Goal: Find specific page/section: Find specific page/section

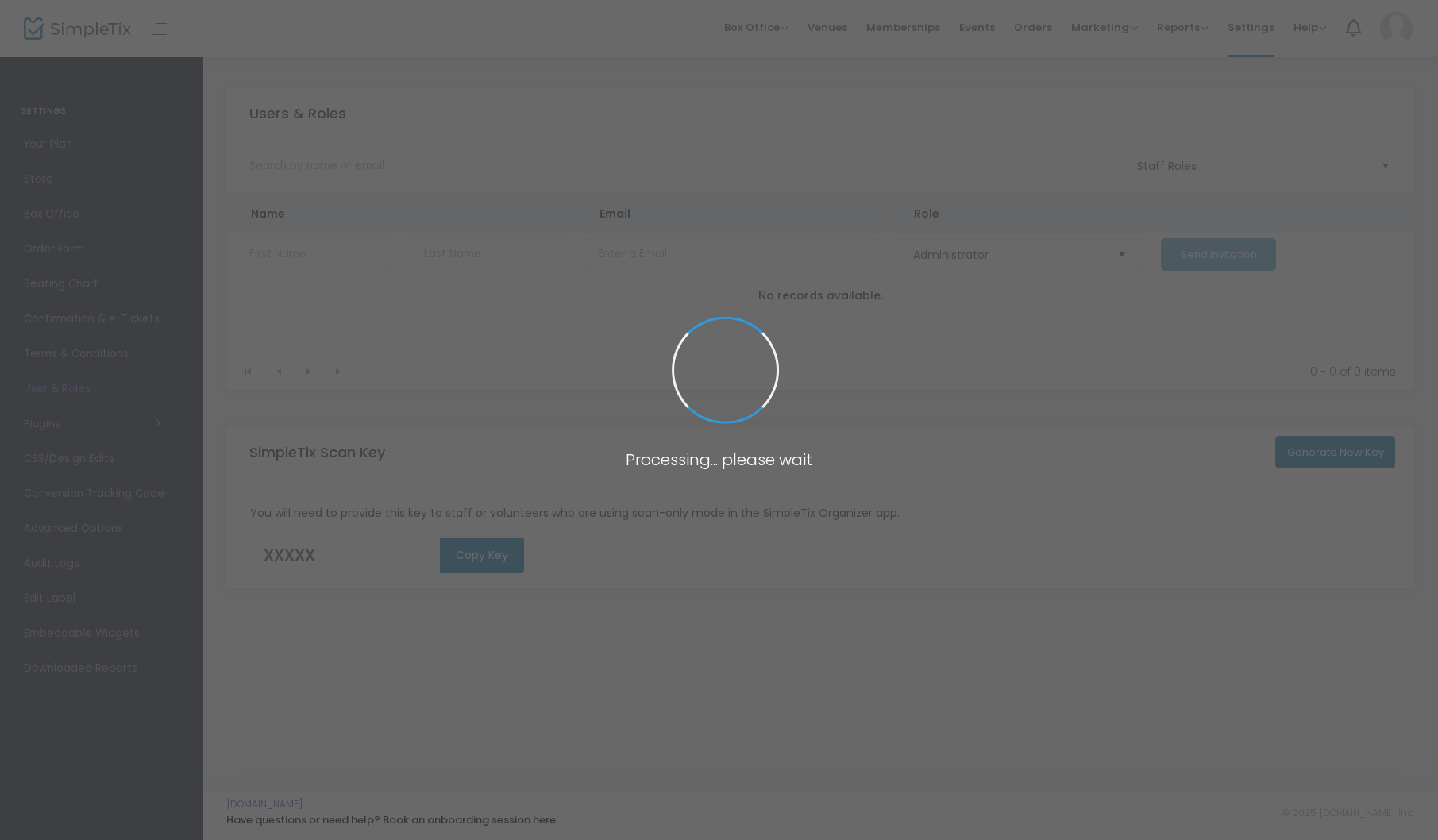
type input "QU3GP"
